Goal: Information Seeking & Learning: Learn about a topic

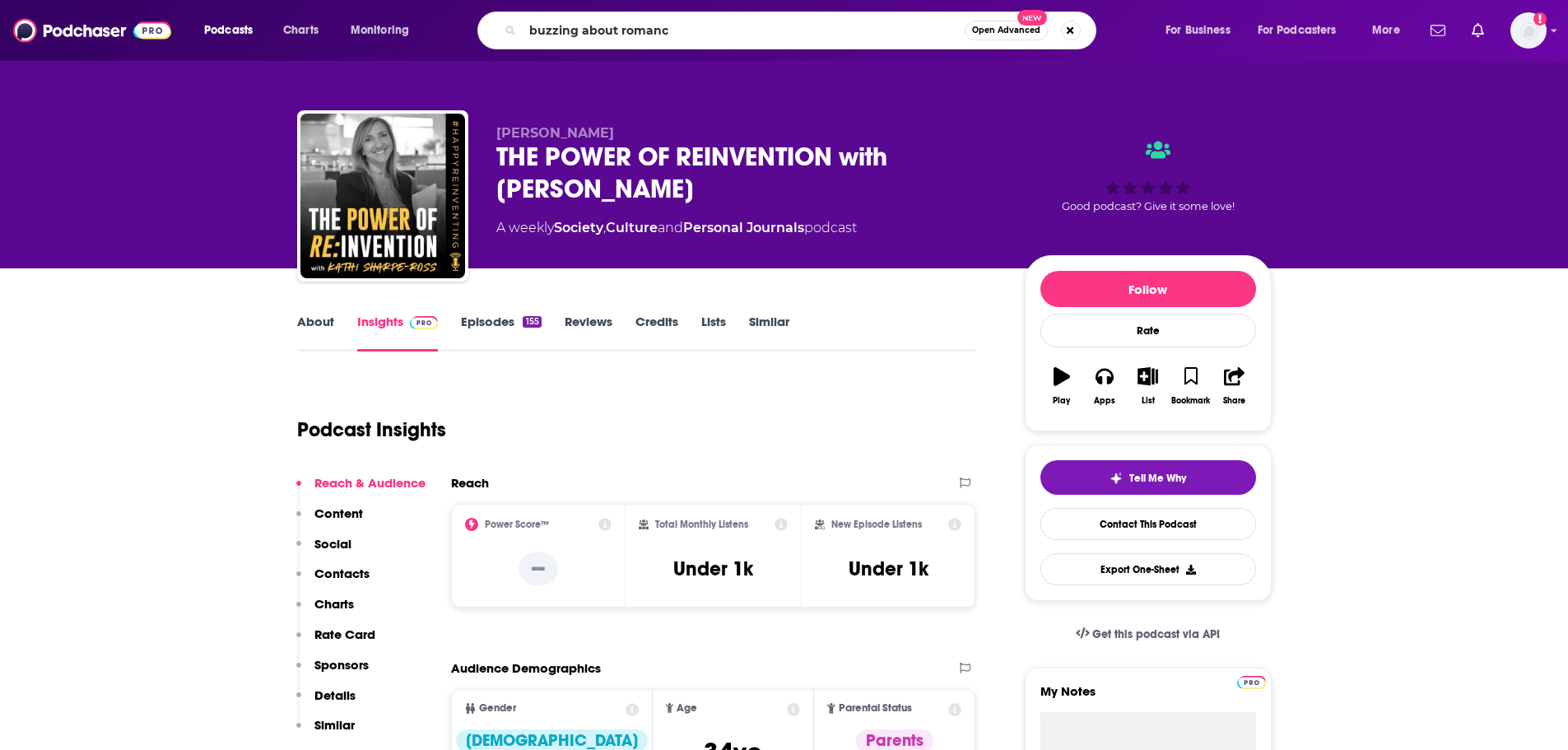
type input "buzzing about romance"
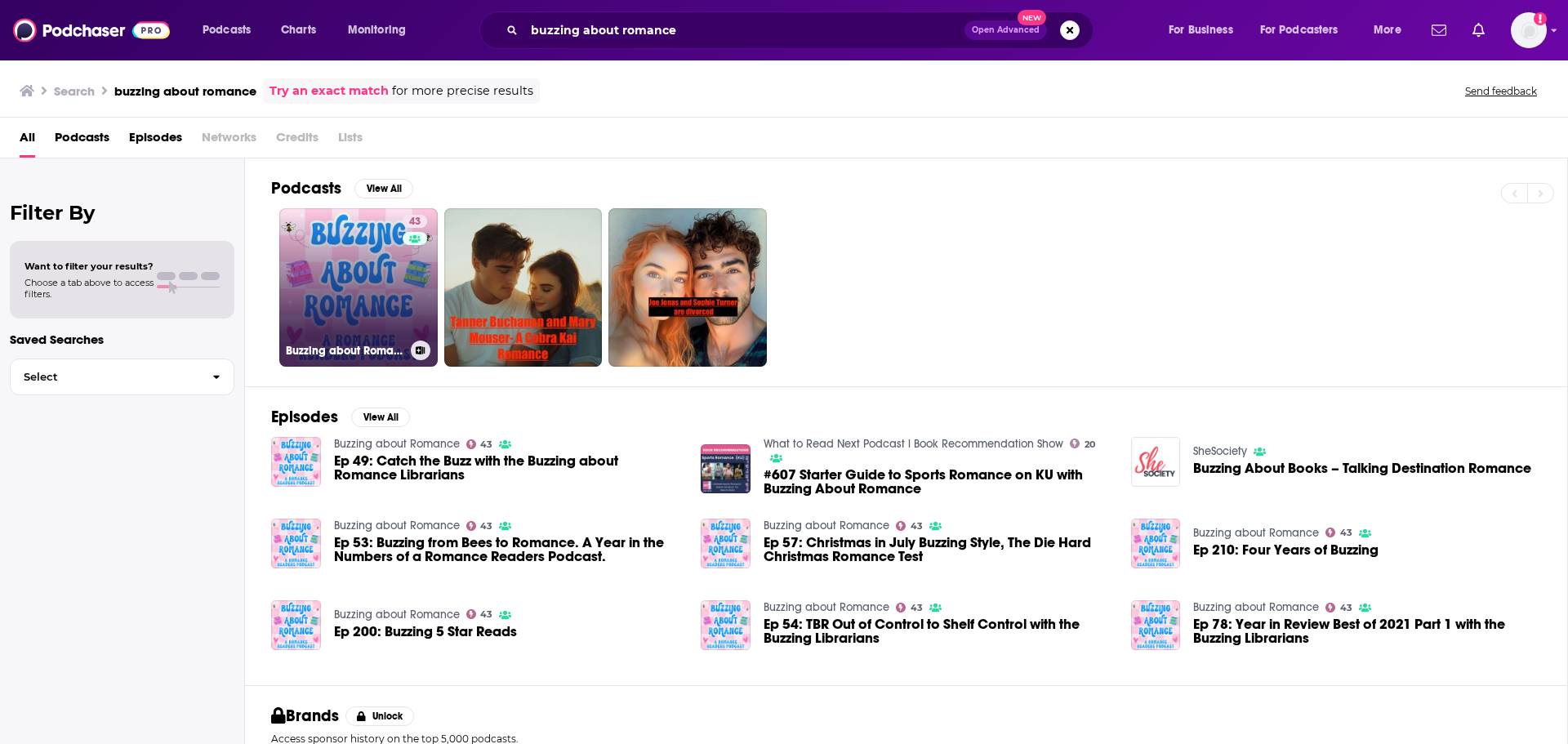
click at [372, 273] on link "43 Buzzing about Romance" at bounding box center [359, 287] width 158 height 159
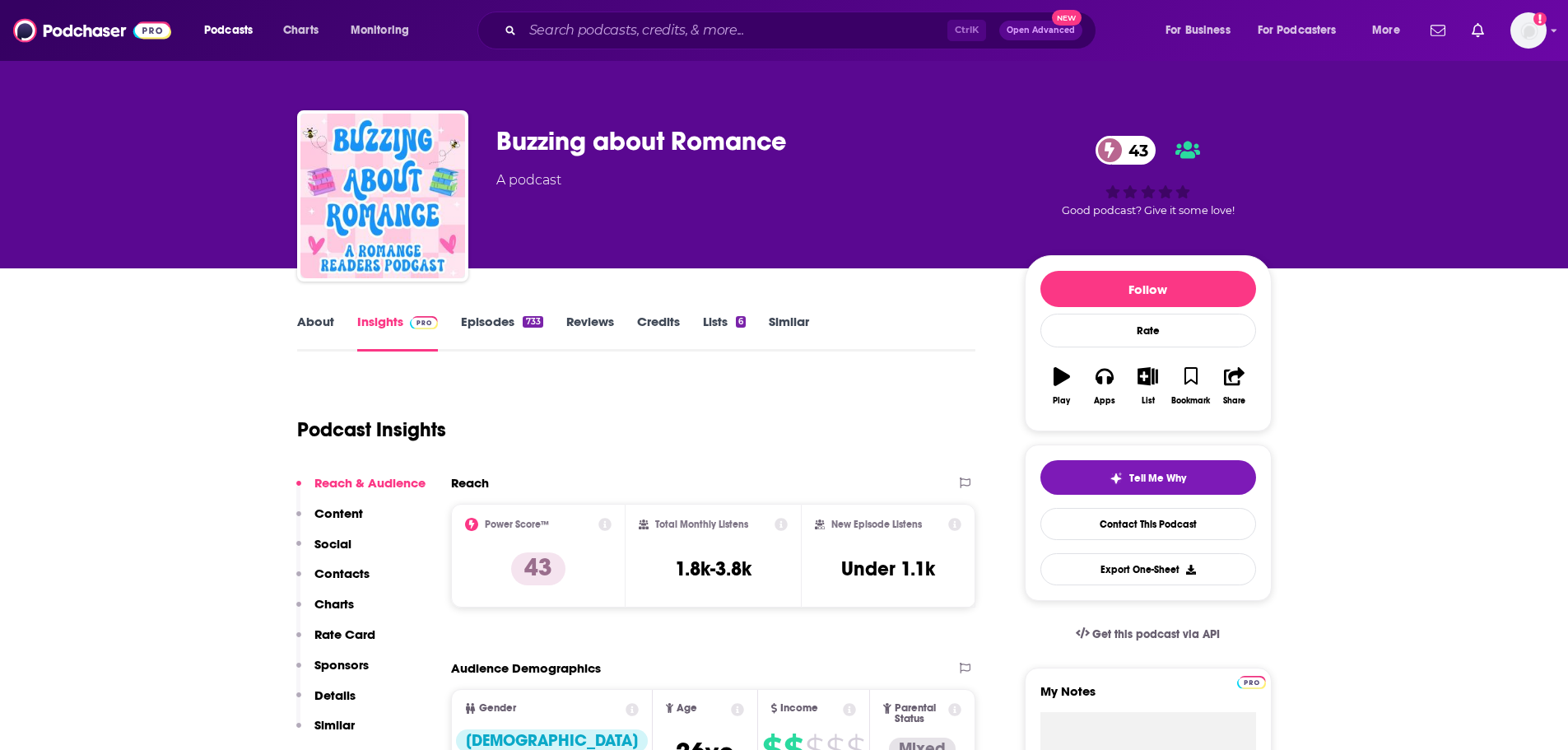
click at [495, 325] on link "Episodes 733" at bounding box center [502, 333] width 82 height 38
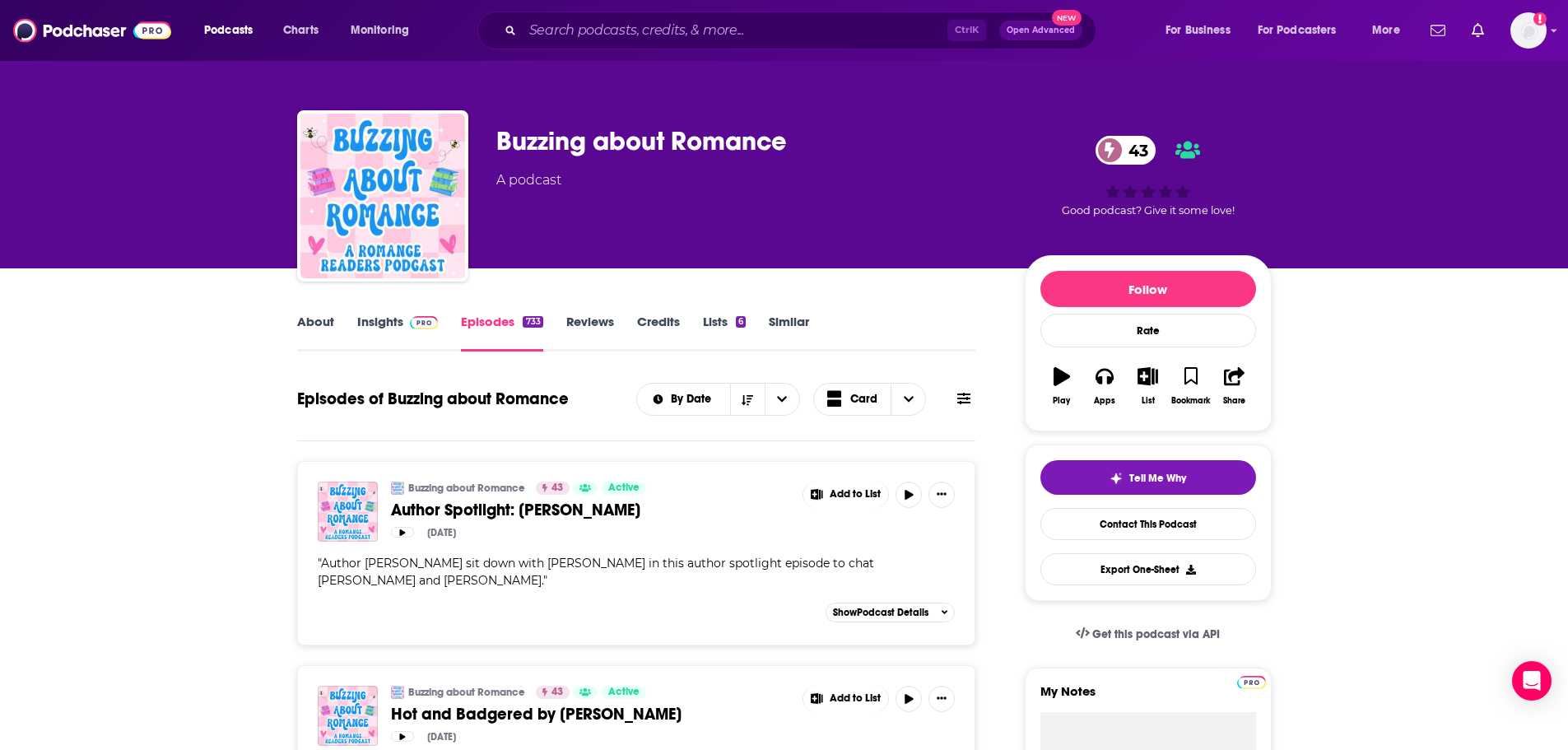
click at [664, 14] on div "Ctrl K Open Advanced New" at bounding box center [786, 31] width 619 height 38
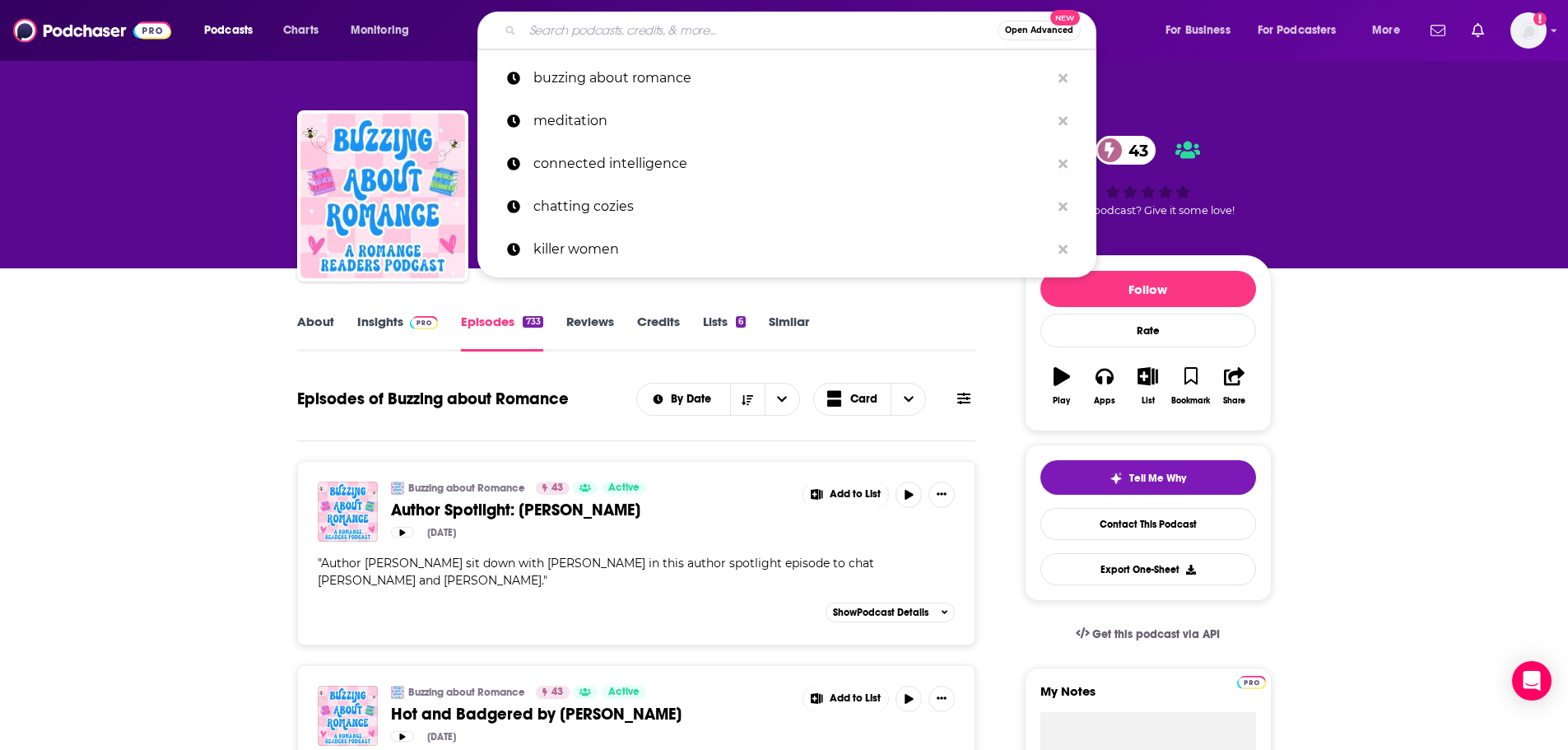
click at [659, 35] on input "Search podcasts, credits, & more..." at bounding box center [761, 30] width 475 height 26
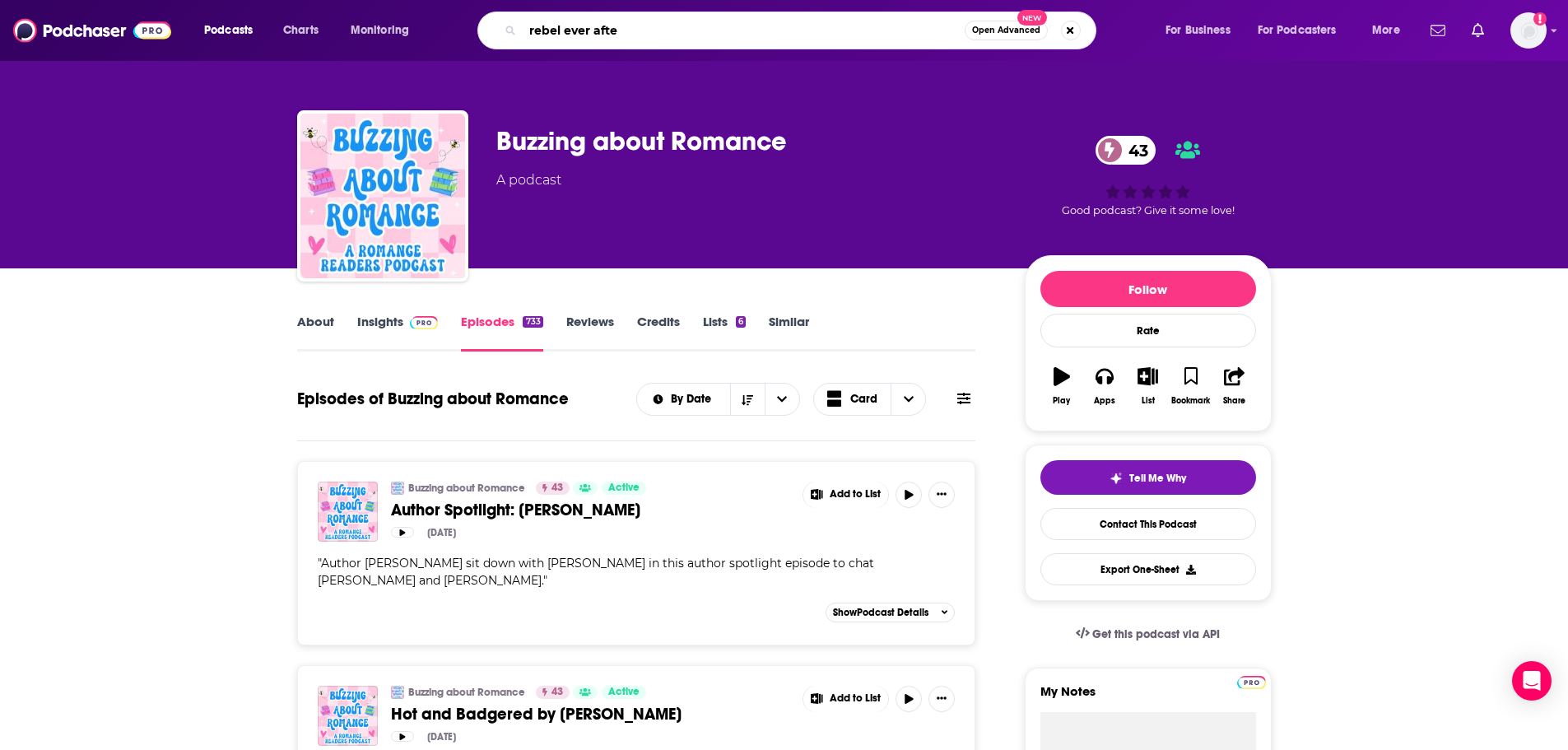
type input "rebel ever after"
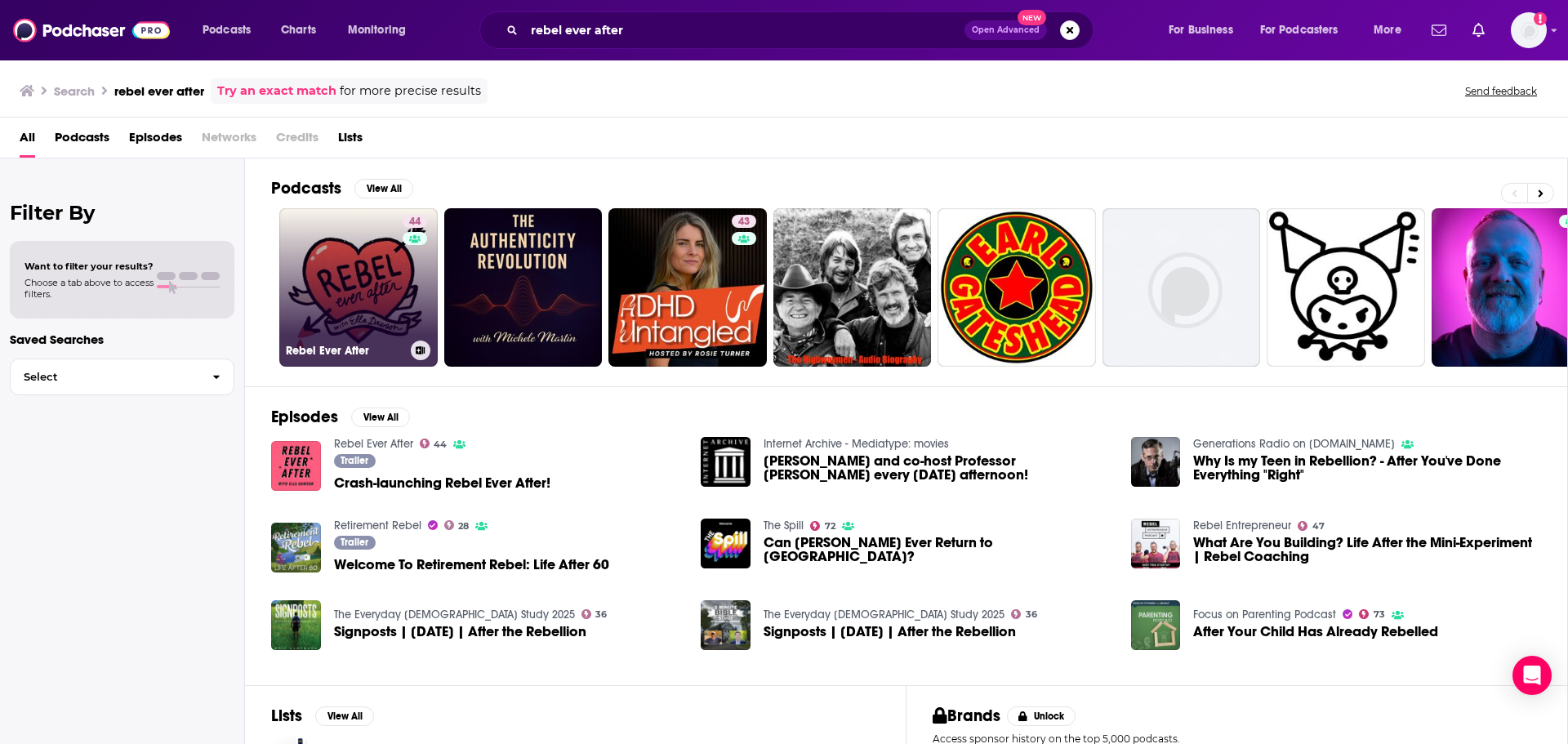
click at [411, 310] on div "44" at bounding box center [416, 277] width 29 height 126
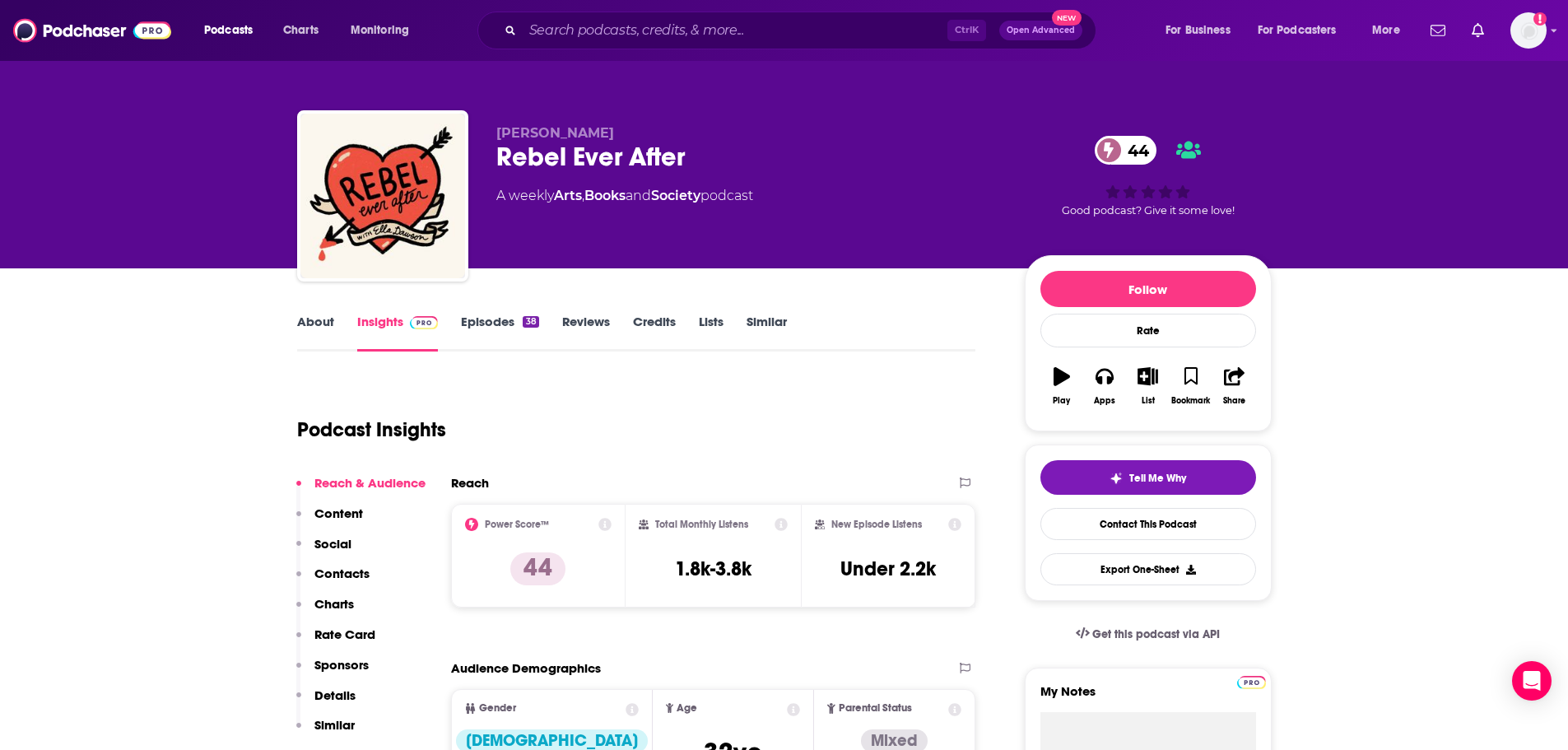
click at [491, 316] on link "Episodes 38" at bounding box center [500, 333] width 78 height 38
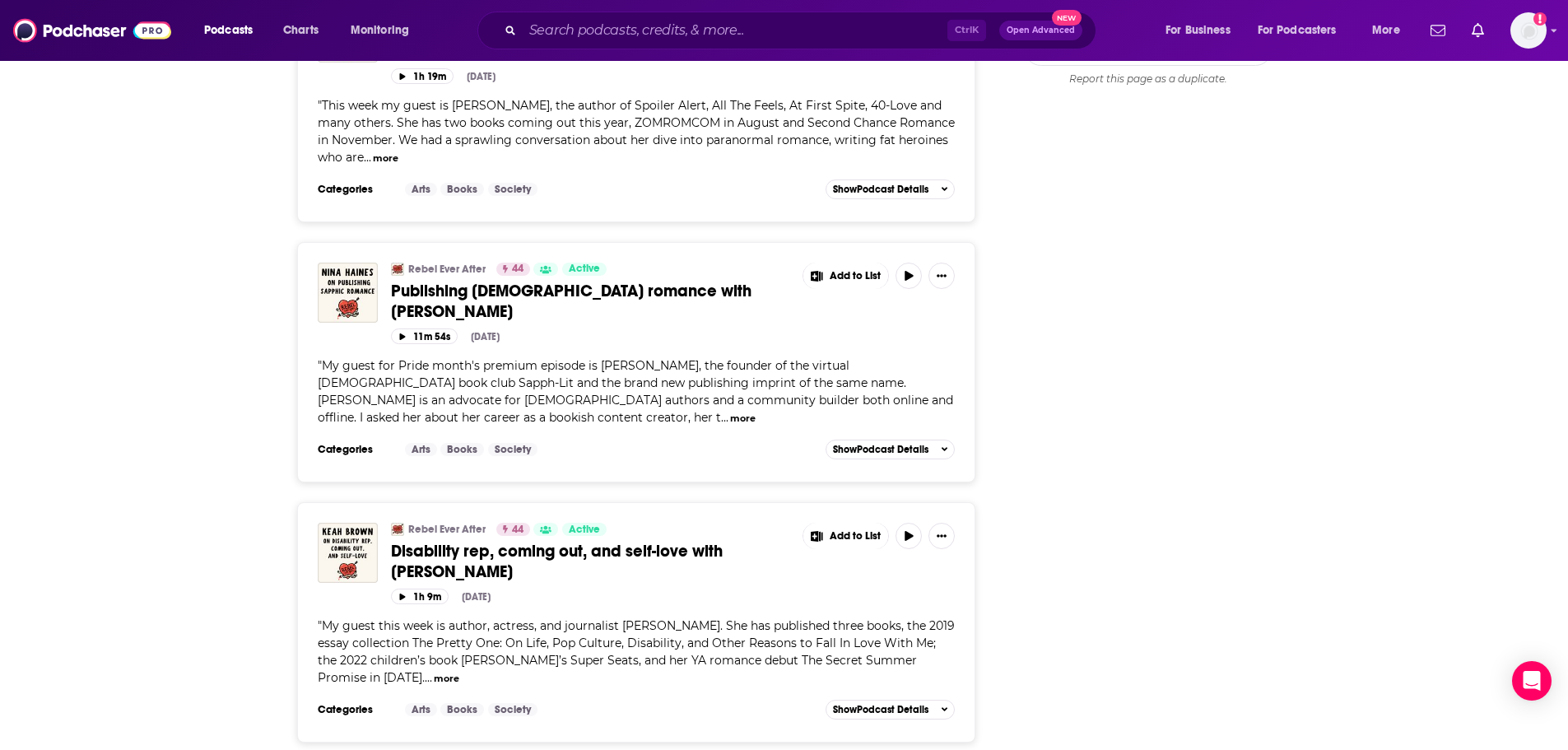
scroll to position [2138, 0]
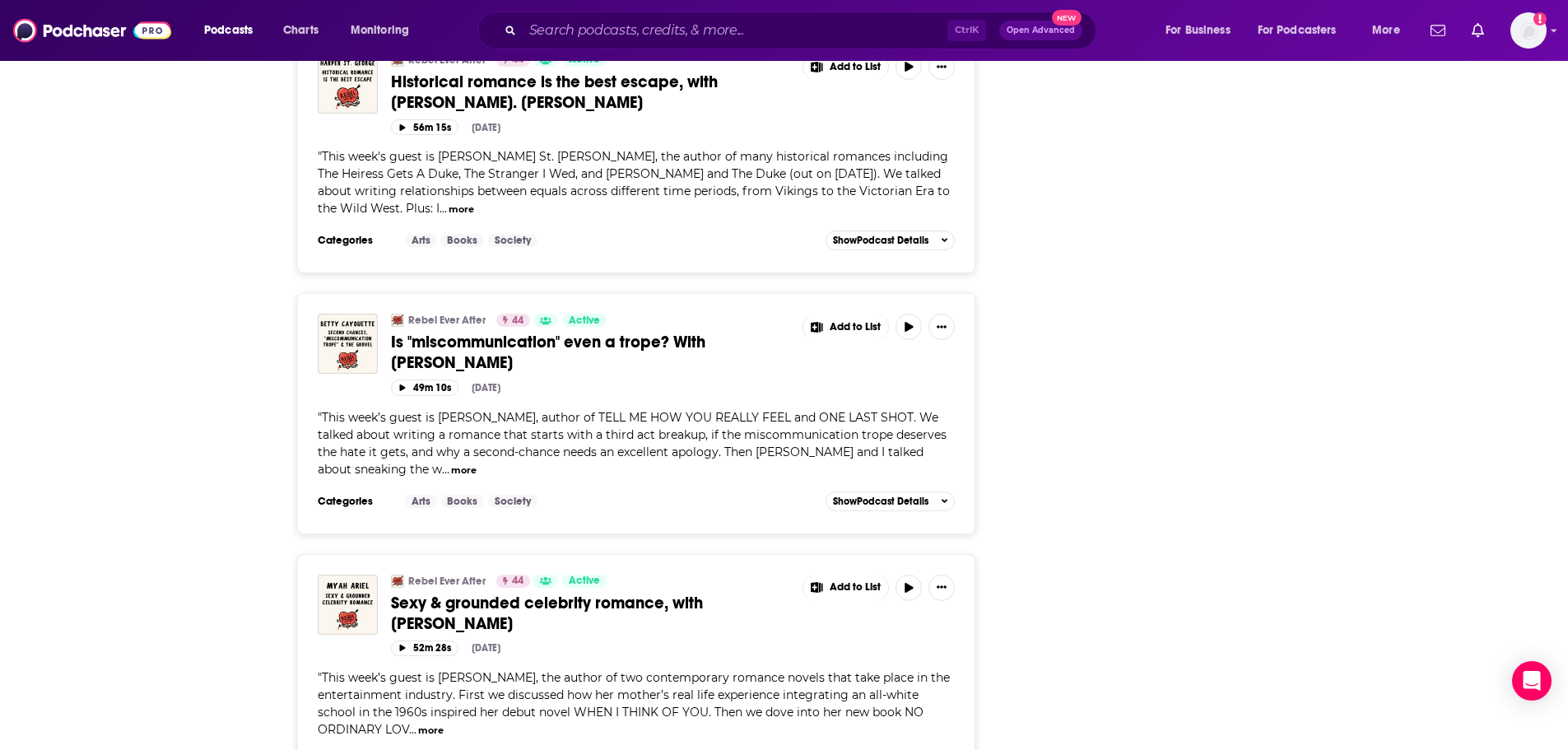
scroll to position [3738, 0]
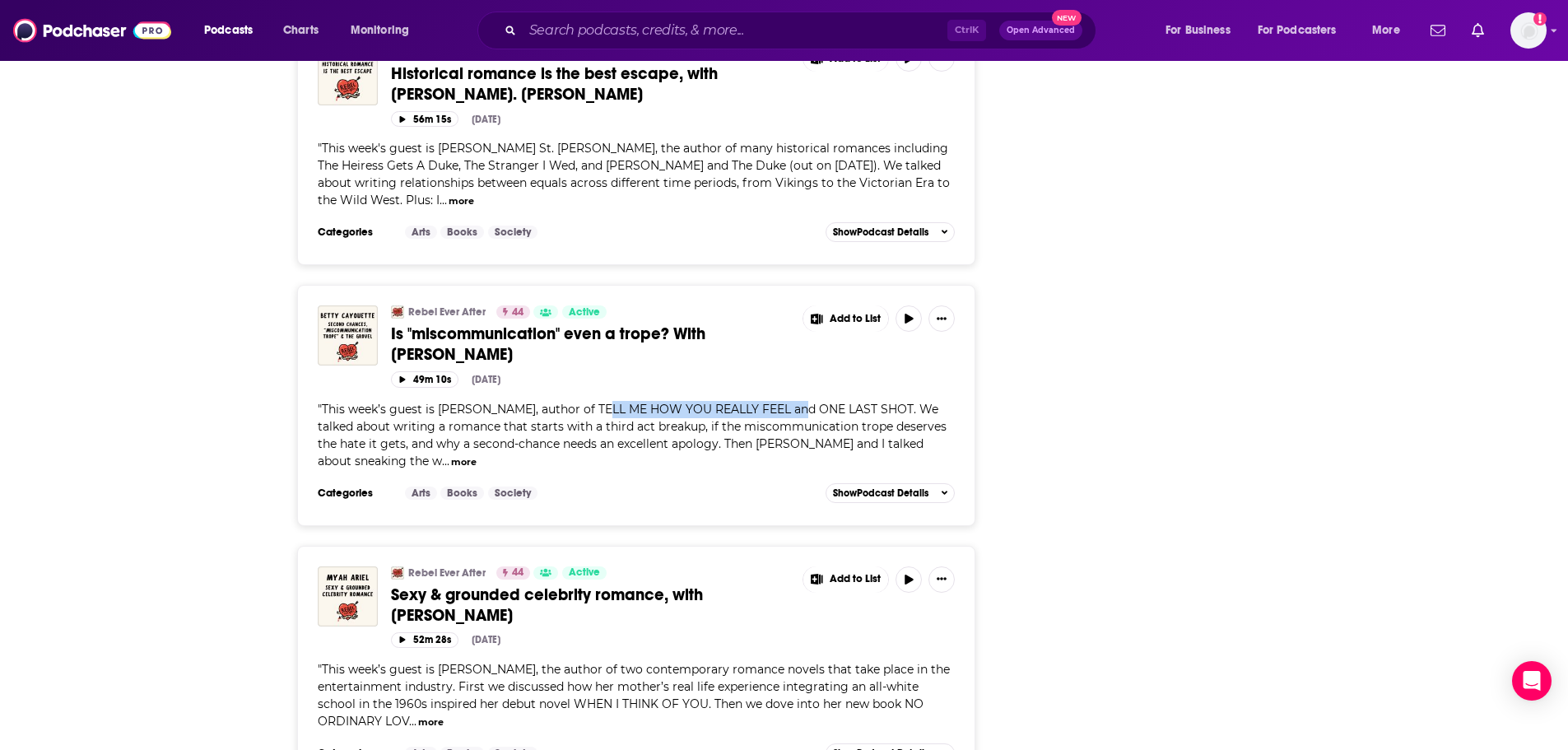
drag, startPoint x: 788, startPoint y: 275, endPoint x: 593, endPoint y: 280, distance: 195.1
click at [593, 401] on span "This week’s guest is [PERSON_NAME], author of TELL ME HOW YOU REALLY FEEL and O…" at bounding box center [632, 434] width 629 height 67
copy span "TELL ME HOW YOU REALLY FEEL"
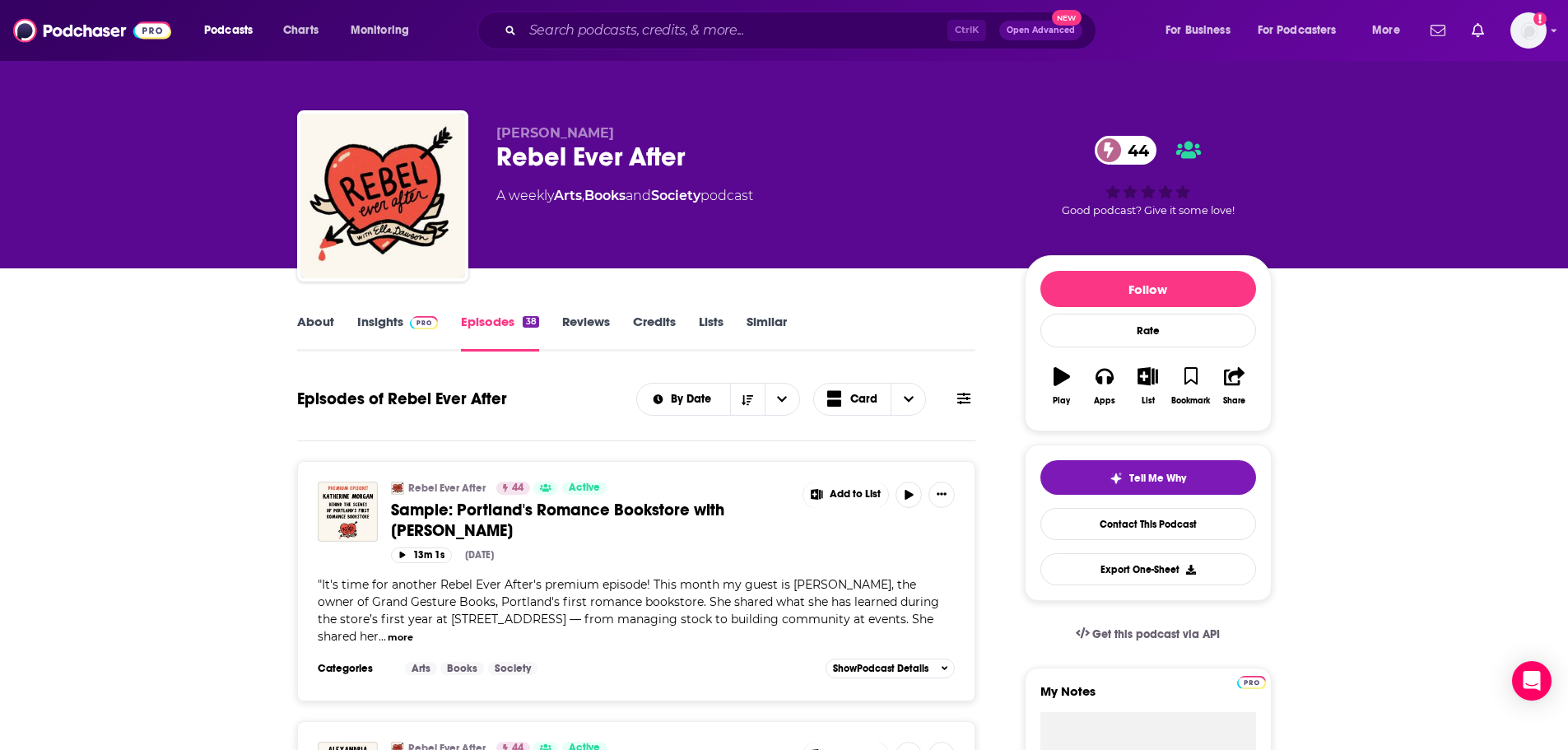
scroll to position [656, 0]
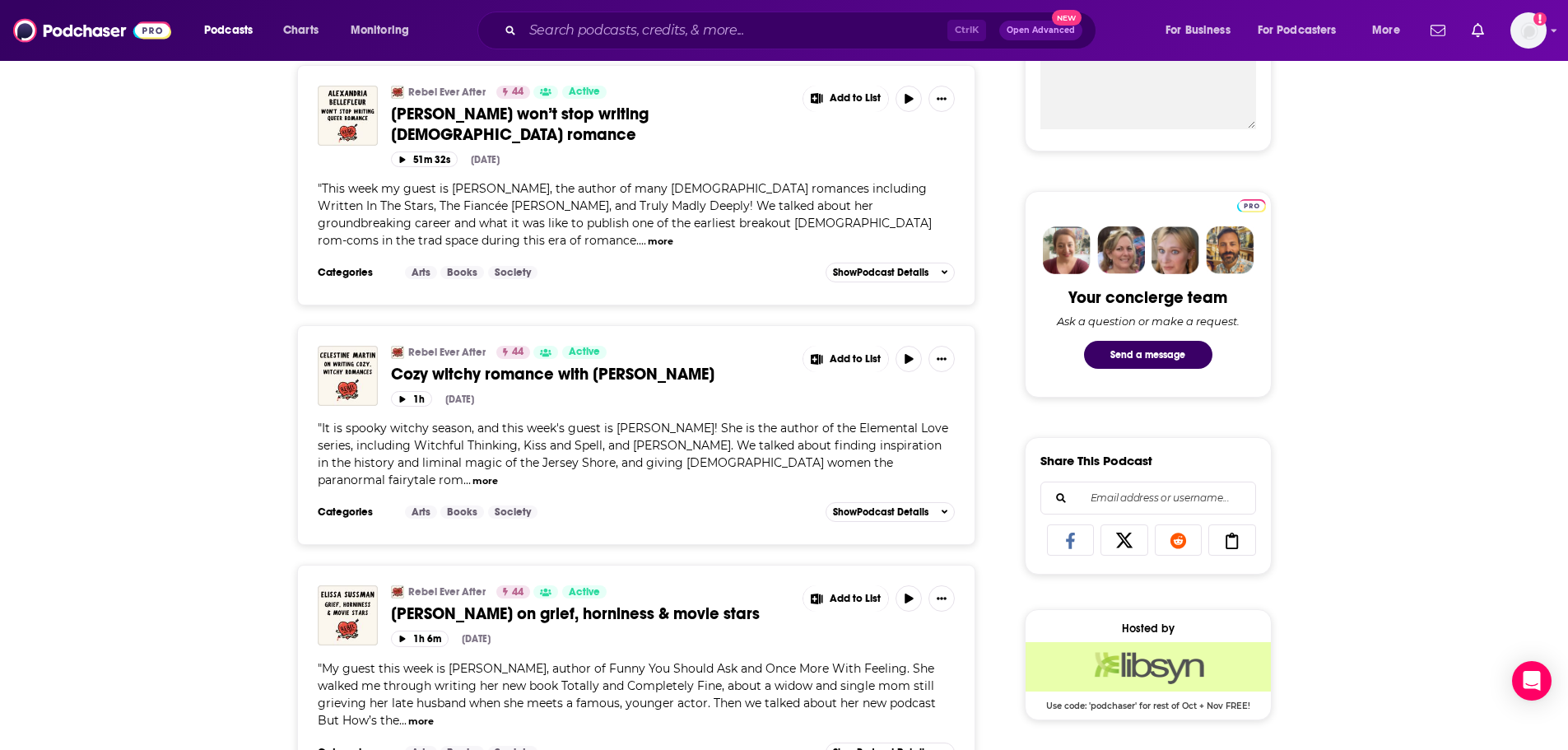
click at [648, 237] on button "more" at bounding box center [661, 242] width 26 height 14
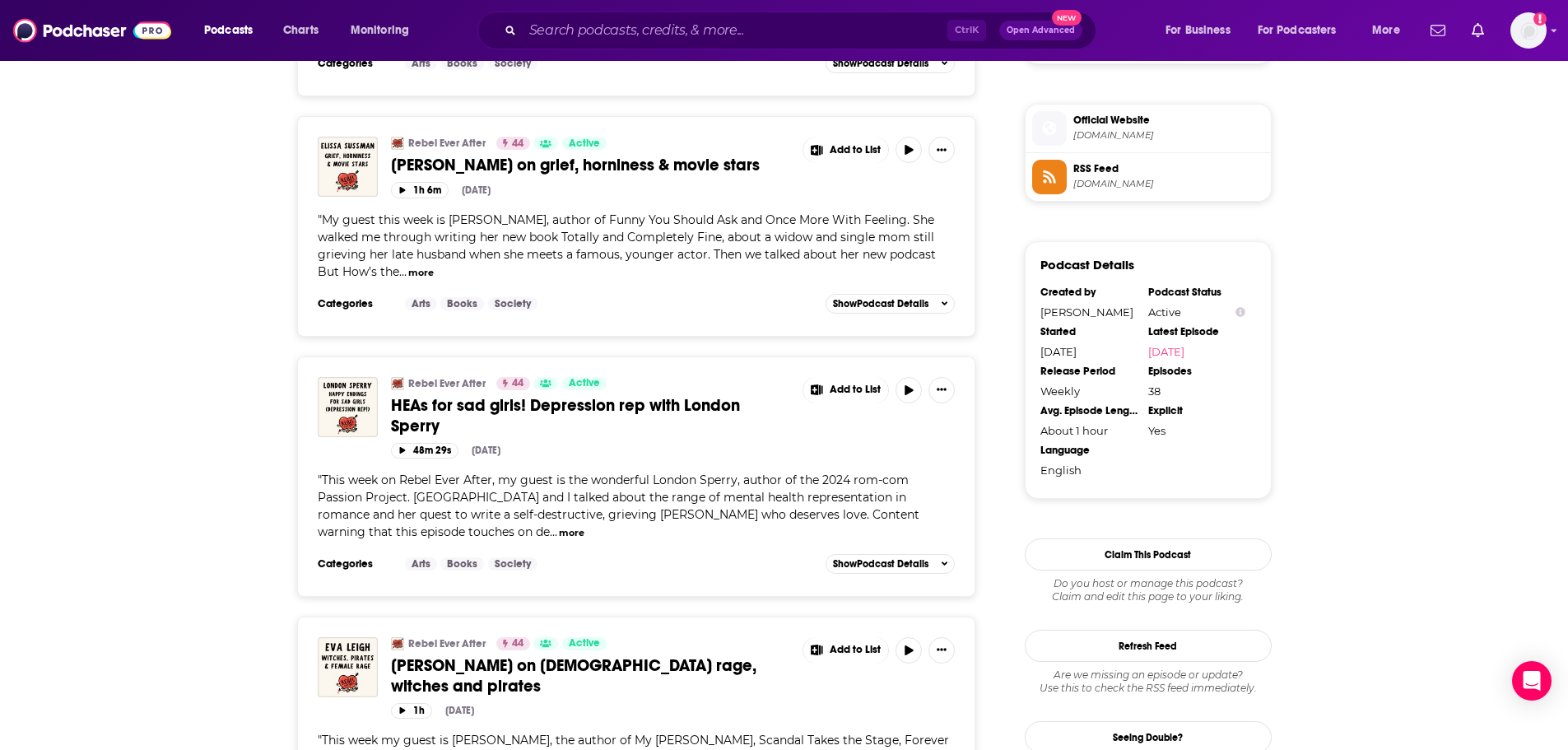
scroll to position [0, 0]
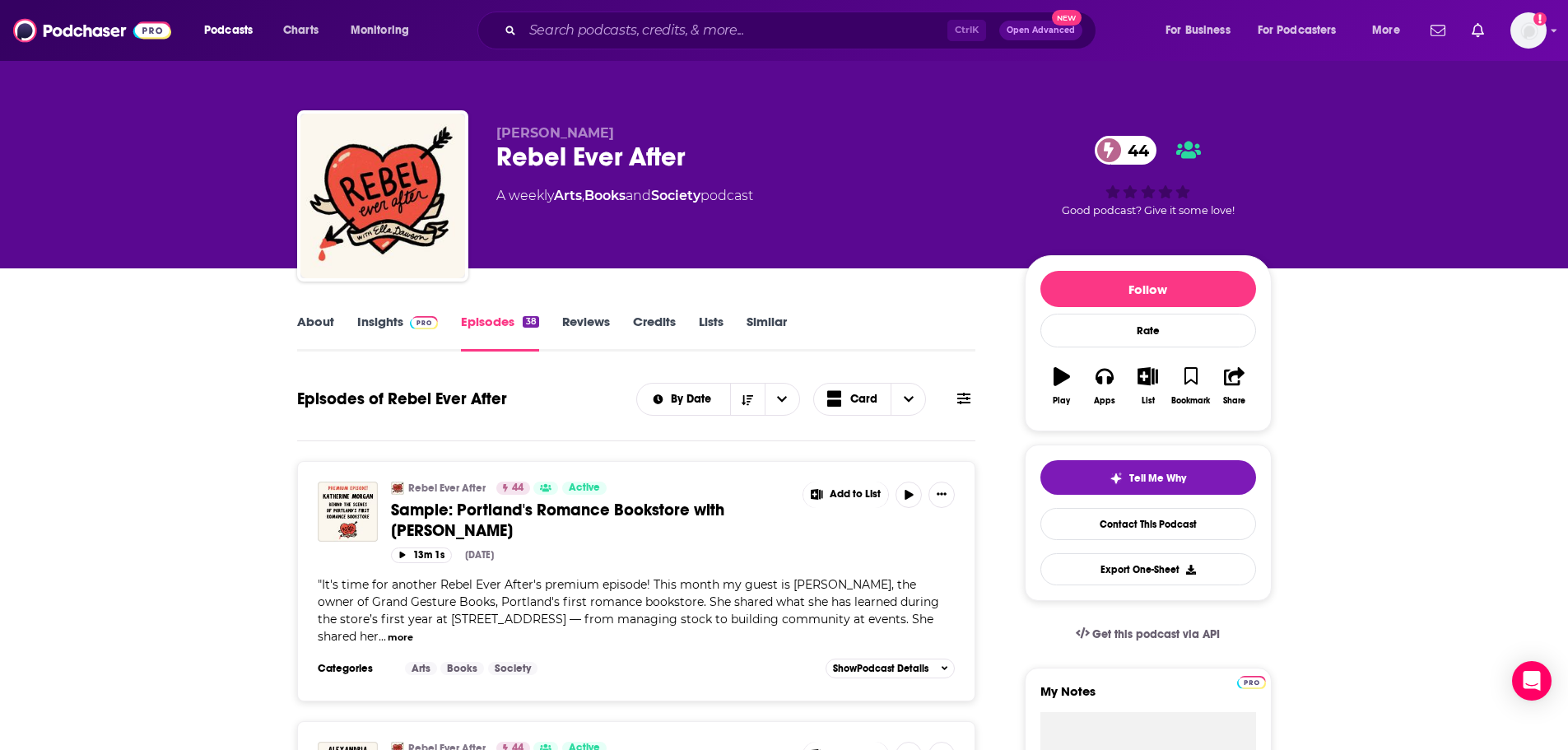
click at [657, 328] on link "Credits" at bounding box center [654, 333] width 43 height 38
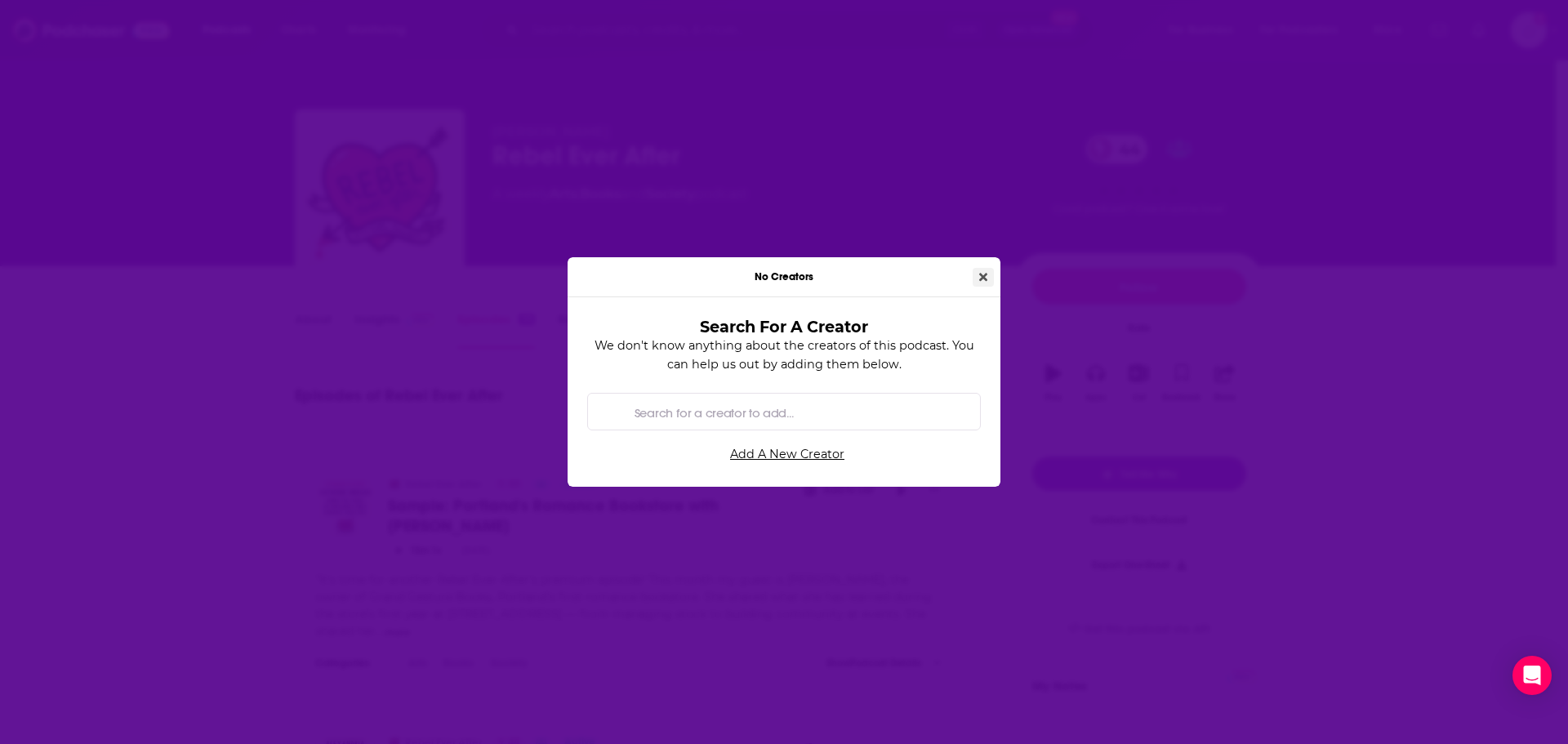
click at [984, 272] on icon "Close" at bounding box center [984, 277] width 8 height 12
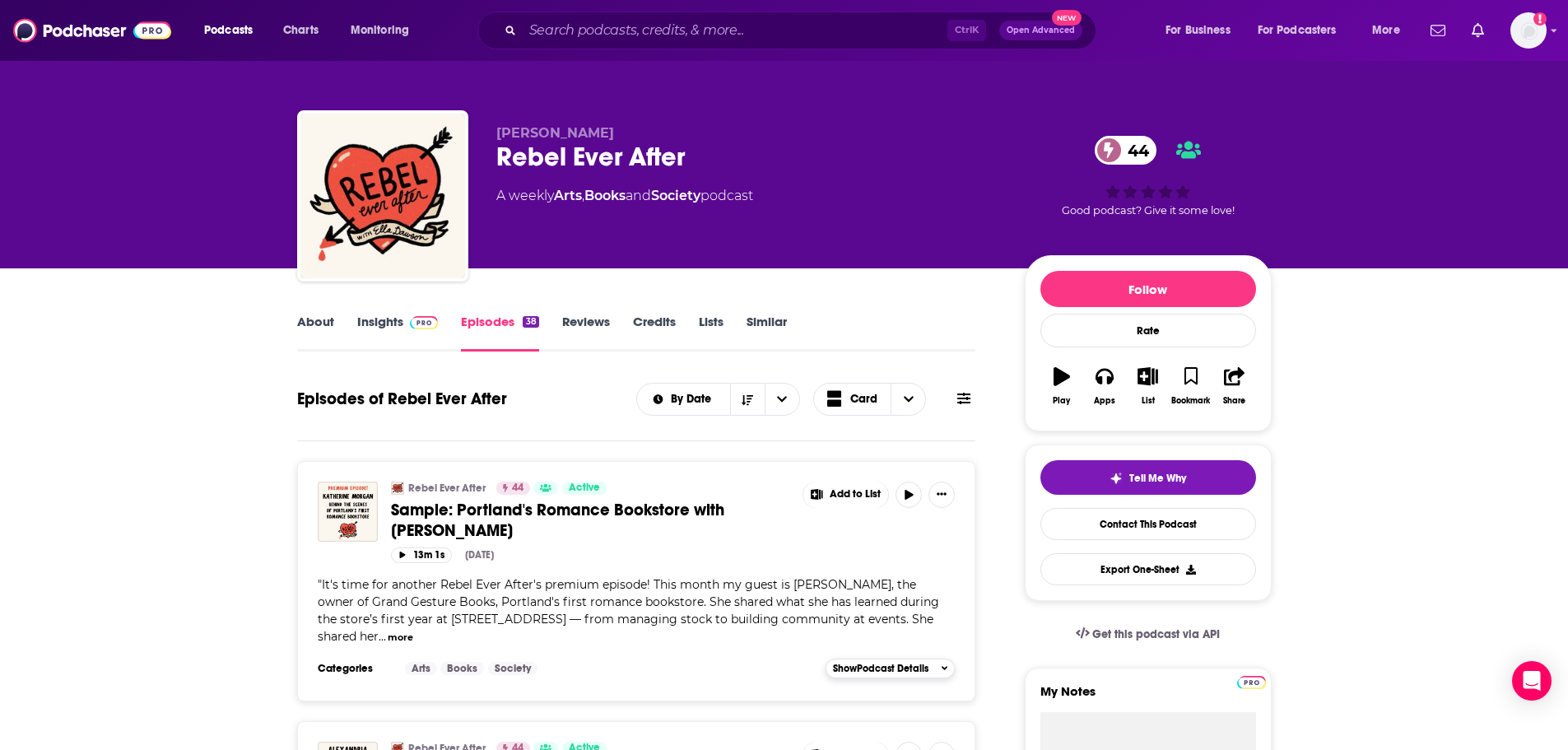
click at [878, 668] on span "Show Podcast Details" at bounding box center [880, 669] width 96 height 12
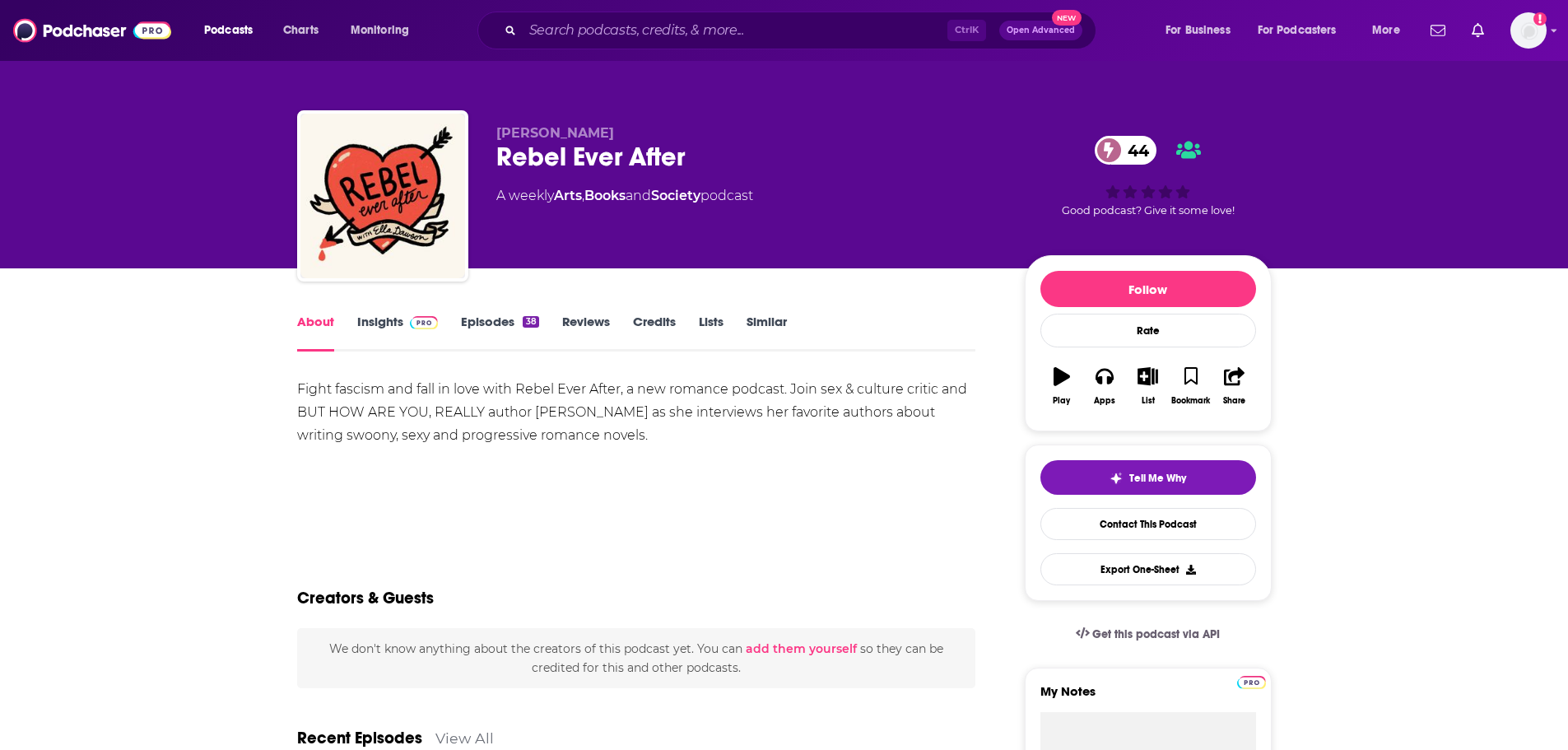
click at [387, 324] on link "Insights" at bounding box center [398, 333] width 82 height 38
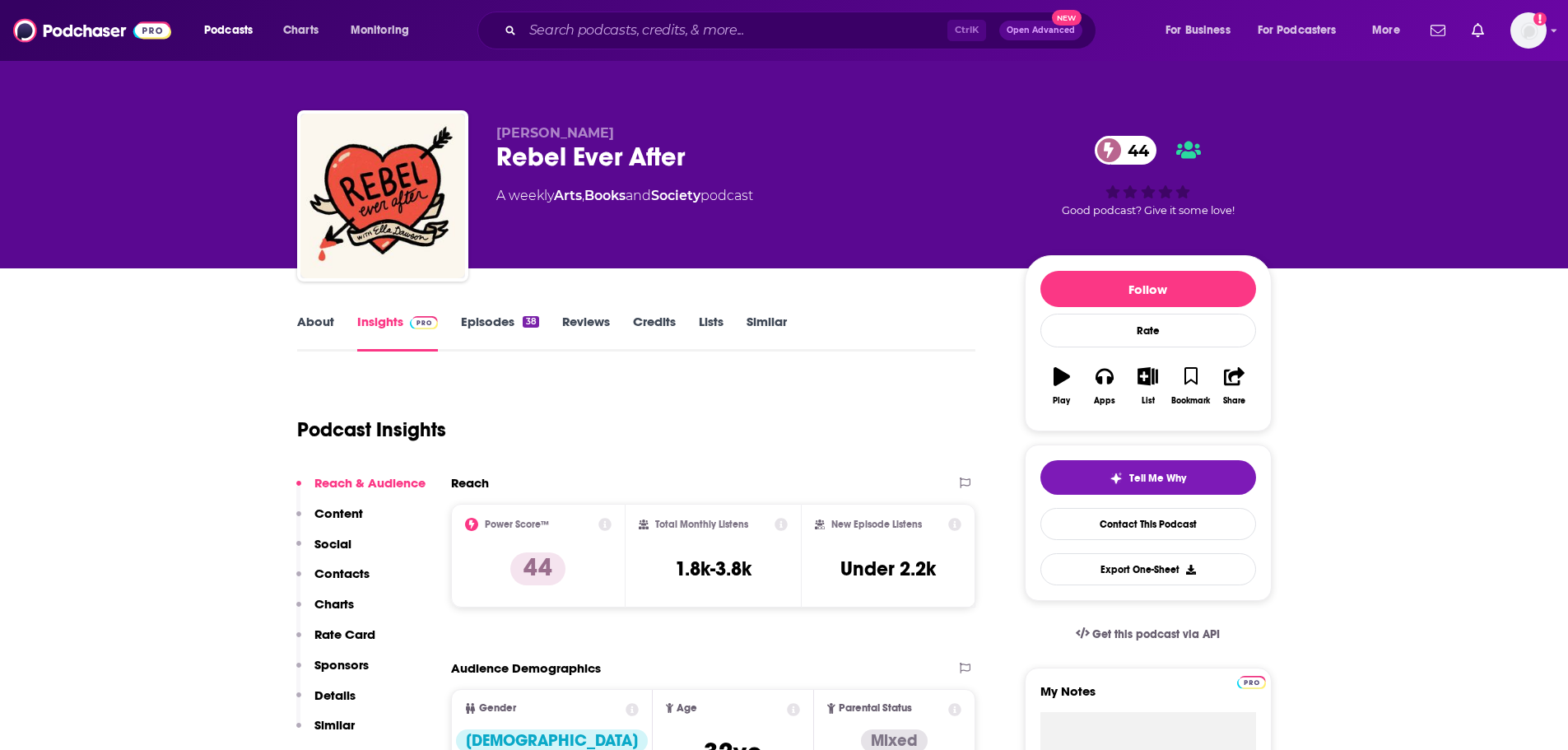
click at [497, 324] on link "Episodes 38" at bounding box center [500, 333] width 78 height 38
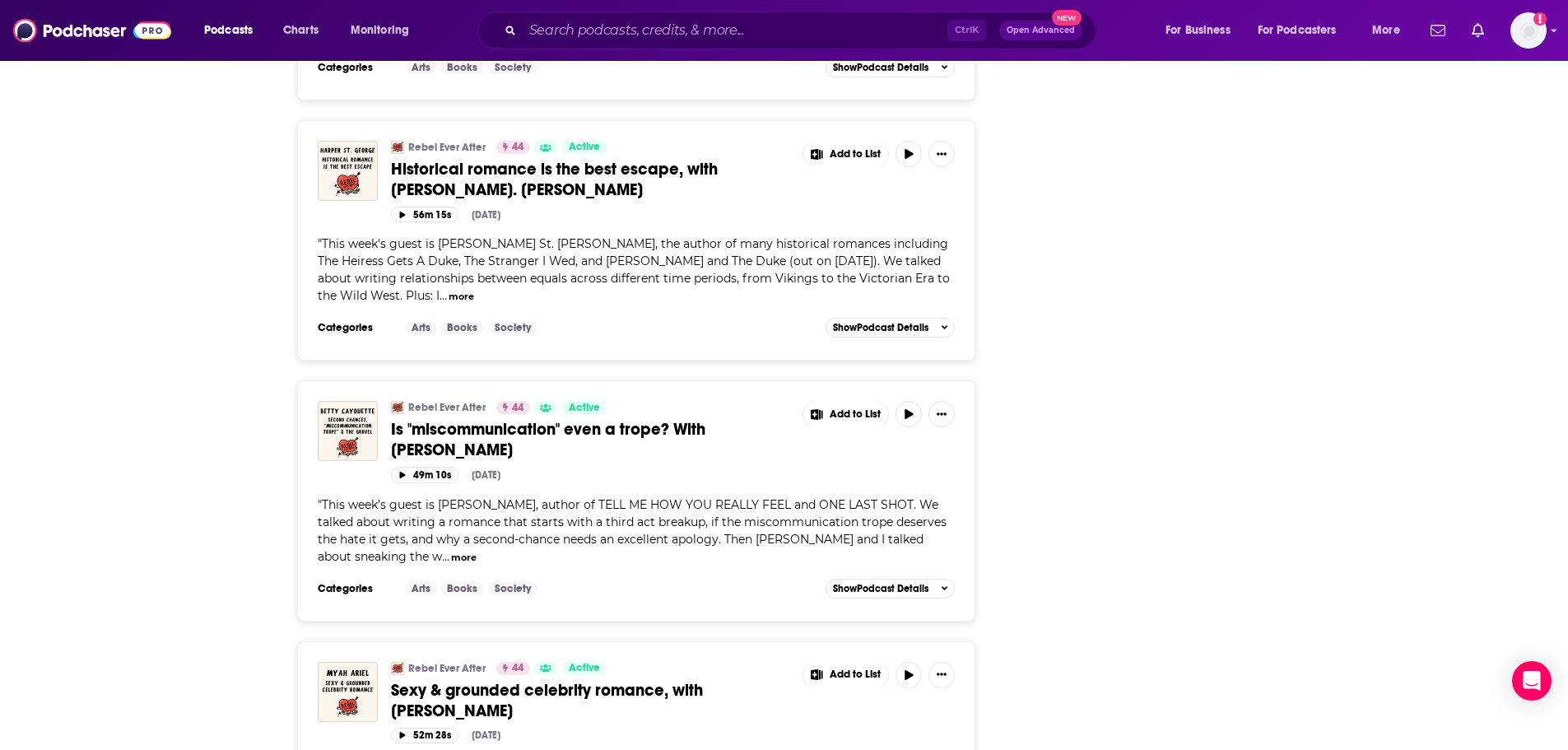
scroll to position [3651, 0]
